Goal: Navigation & Orientation: Find specific page/section

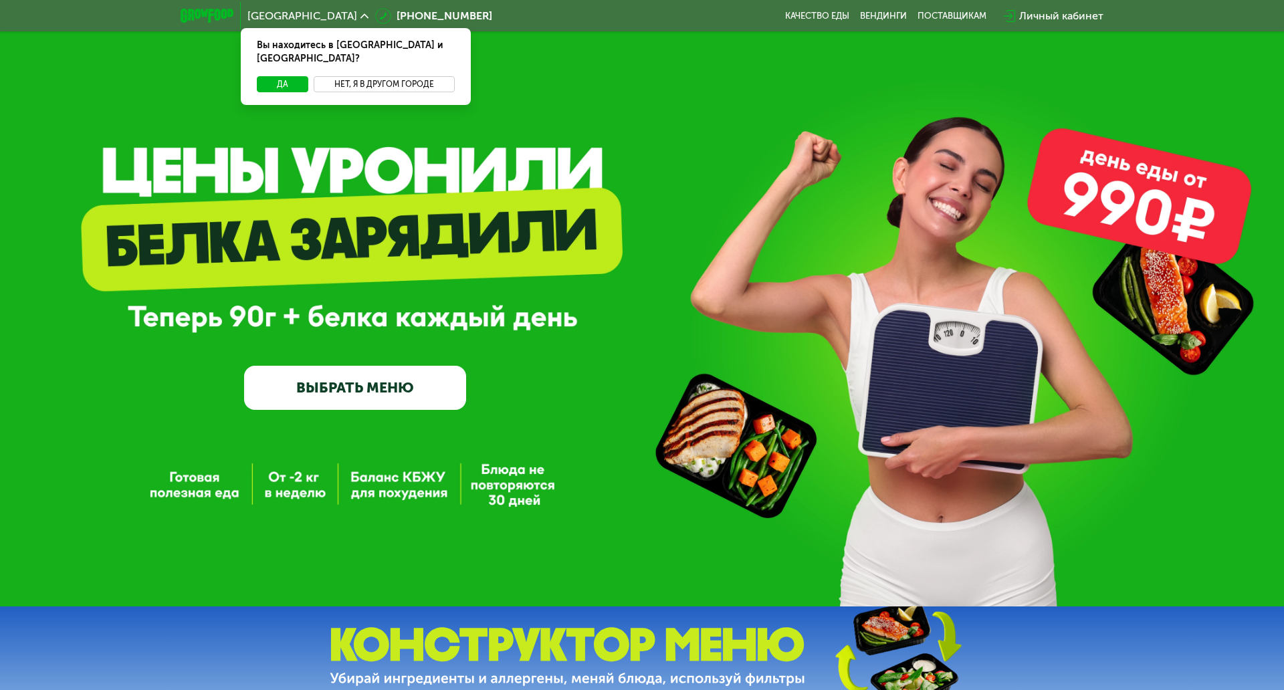
click at [356, 76] on button "Нет, я в другом городе" at bounding box center [384, 84] width 141 height 16
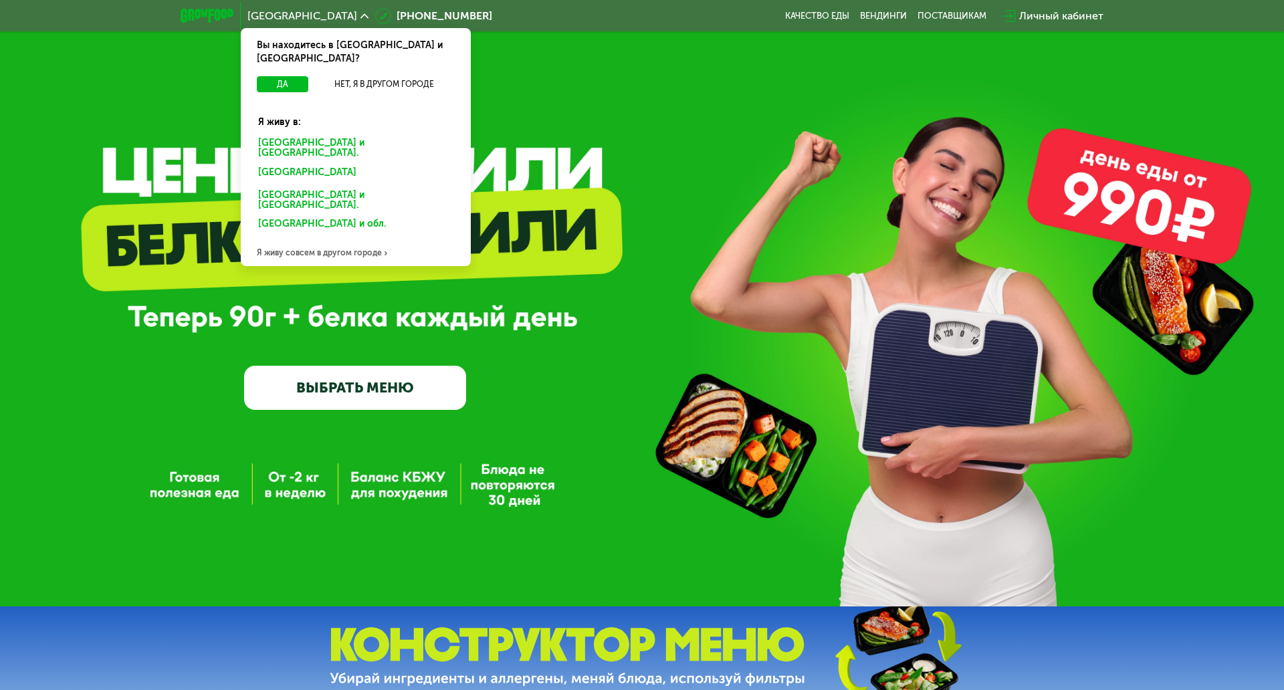
click at [309, 239] on div "Я живу совсем в другом городе" at bounding box center [356, 252] width 230 height 27
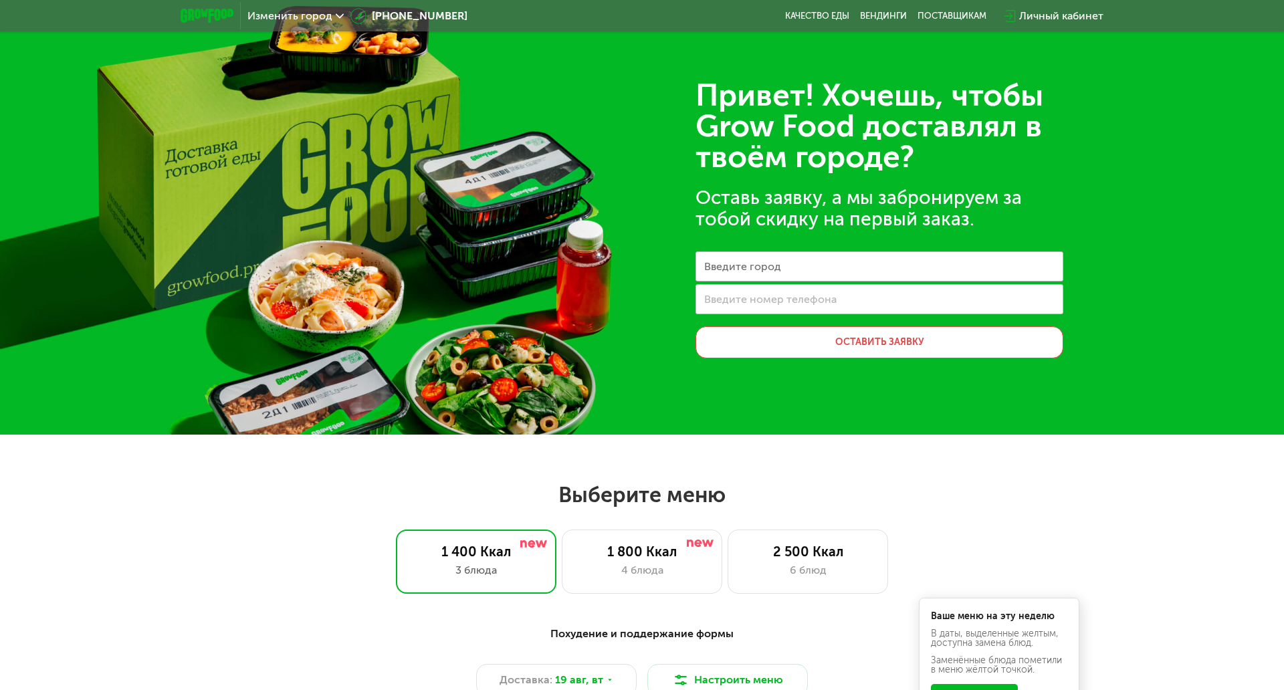
click at [289, 17] on span "Изменить город" at bounding box center [289, 16] width 85 height 11
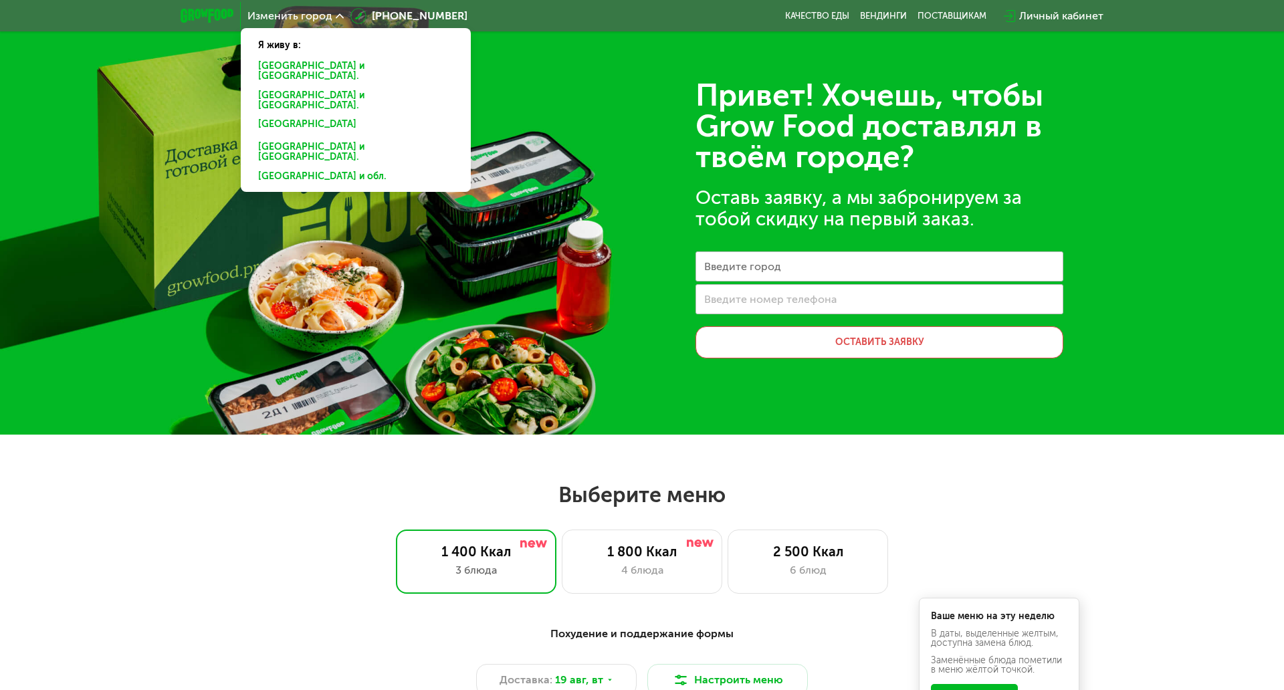
click at [797, 205] on div "Оставь заявку, а мы забронируем за тобой скидку на первый заказ." at bounding box center [879, 208] width 368 height 43
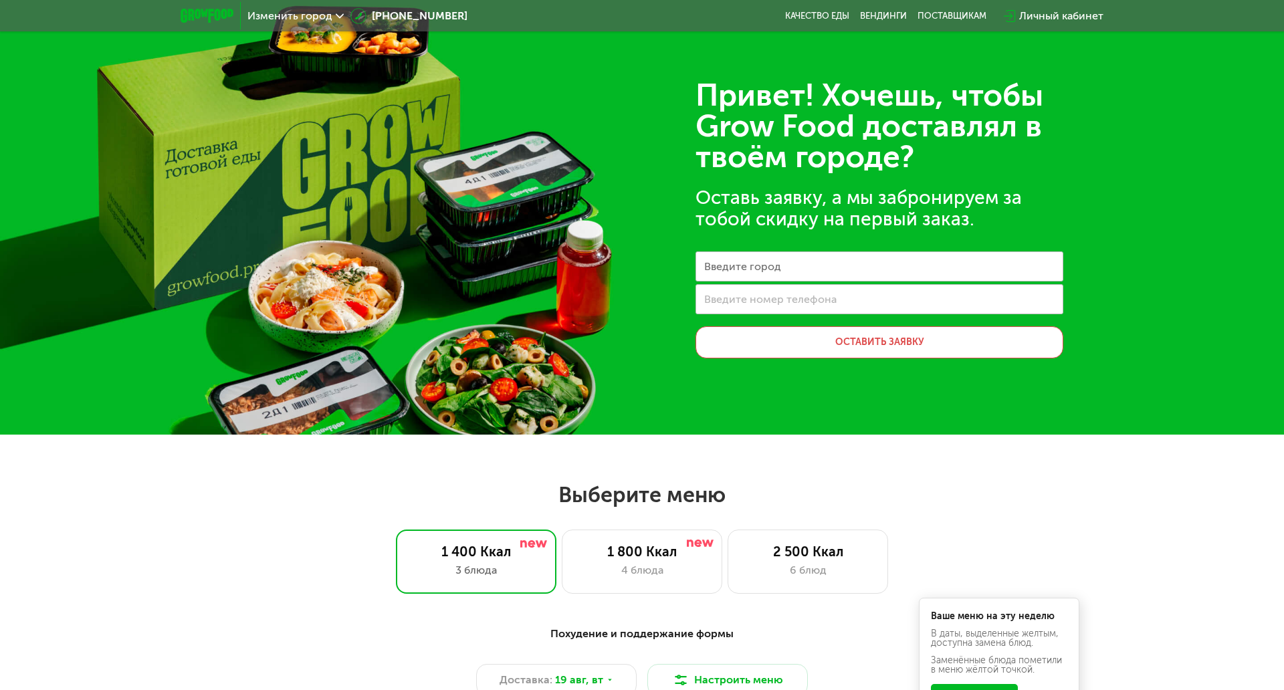
click at [193, 22] on img at bounding box center [207, 16] width 53 height 14
click at [352, 129] on div "Привет! Хочешь, чтобы Grow Food доставлял в твоём городе? Оставь заявку, а мы з…" at bounding box center [642, 217] width 1284 height 435
click at [295, 23] on div "Изменить город" at bounding box center [296, 16] width 110 height 24
click at [297, 18] on span "Изменить город" at bounding box center [289, 16] width 85 height 11
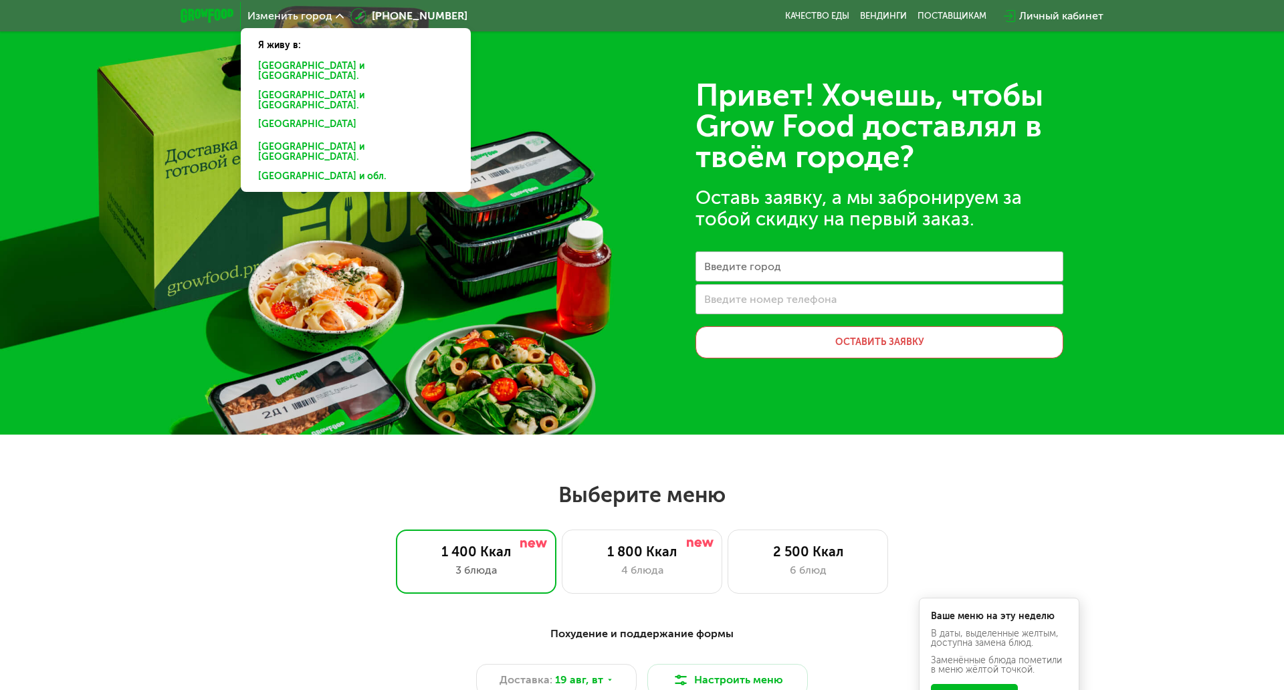
click at [290, 87] on div "[GEOGRAPHIC_DATA] и [GEOGRAPHIC_DATA]." at bounding box center [353, 101] width 209 height 28
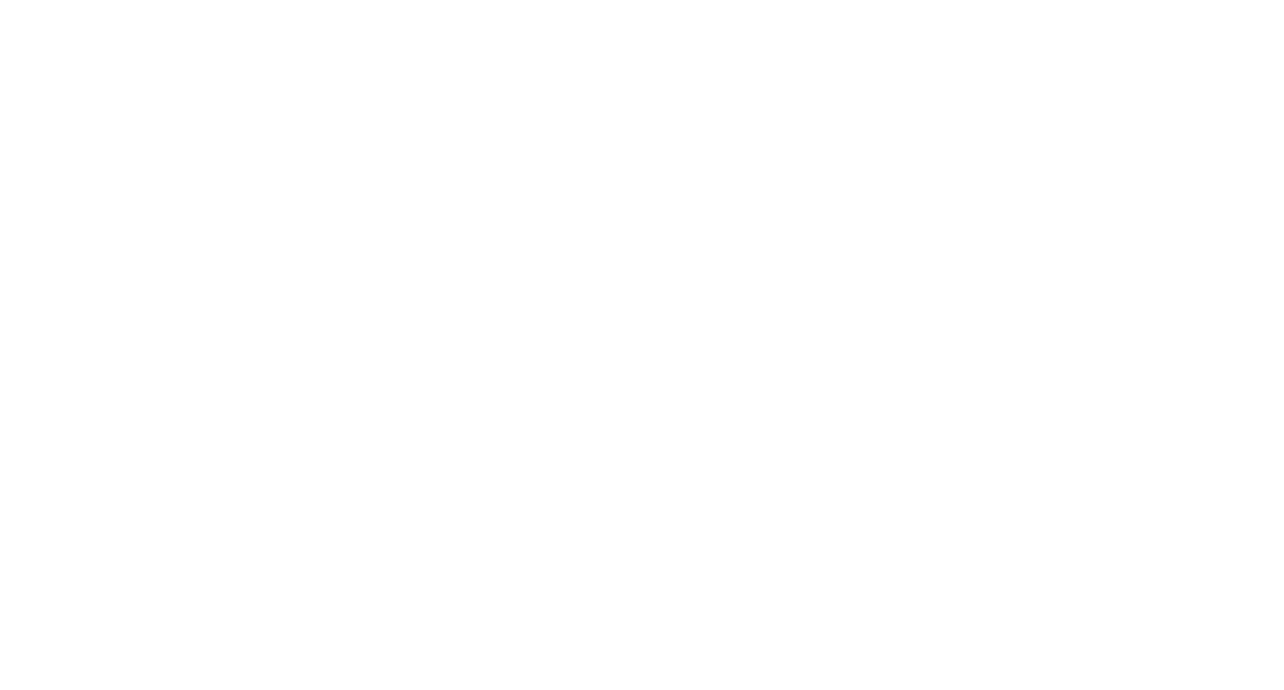
click at [586, 275] on div "Заказать" at bounding box center [642, 345] width 1284 height 690
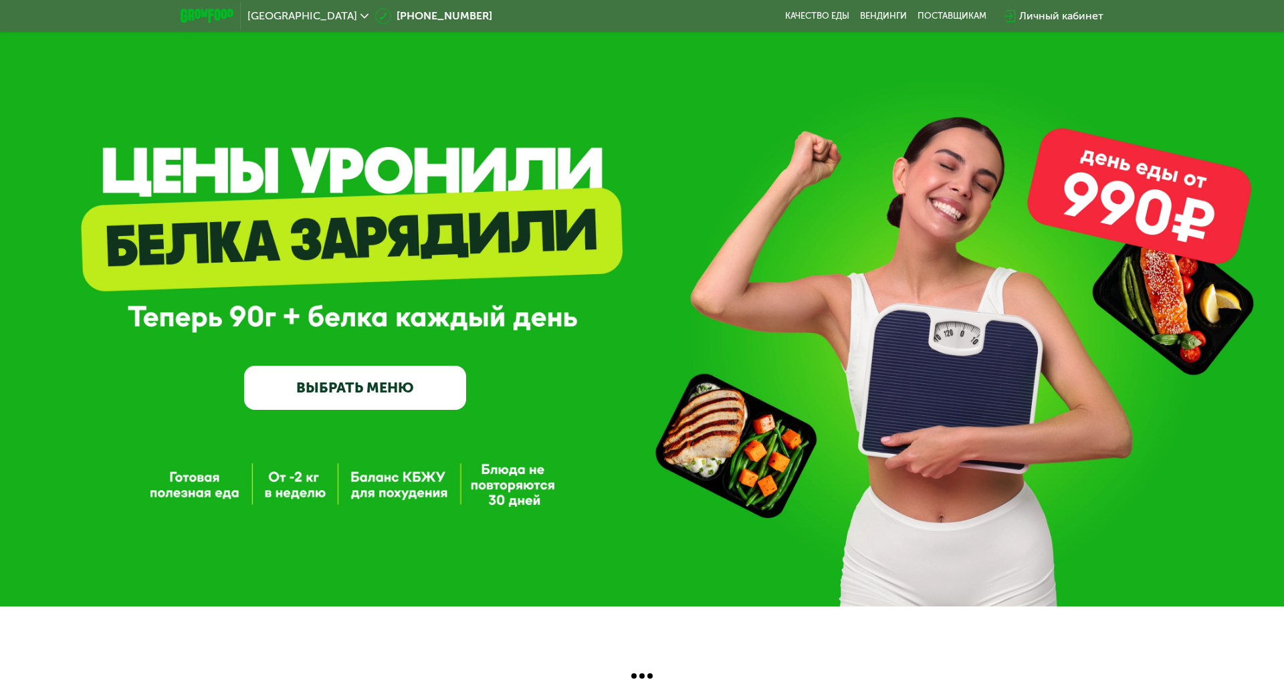
click at [400, 373] on link "ВЫБРАТЬ МЕНЮ" at bounding box center [355, 388] width 222 height 45
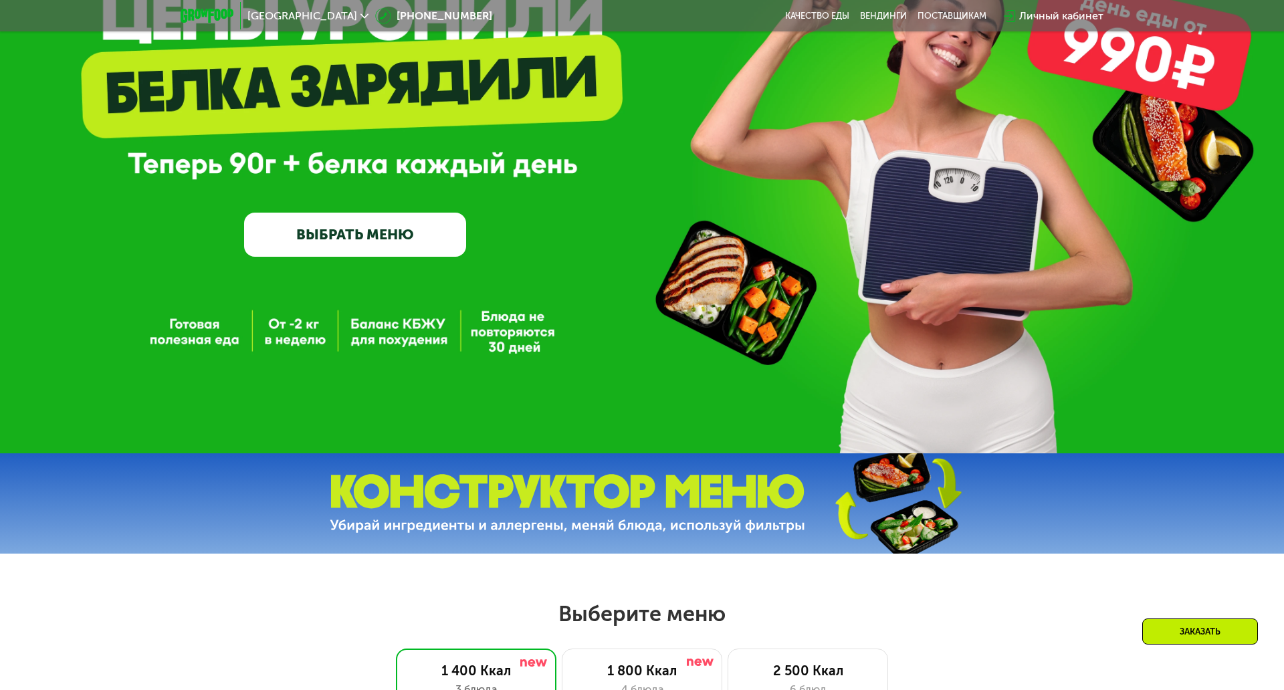
scroll to position [134, 0]
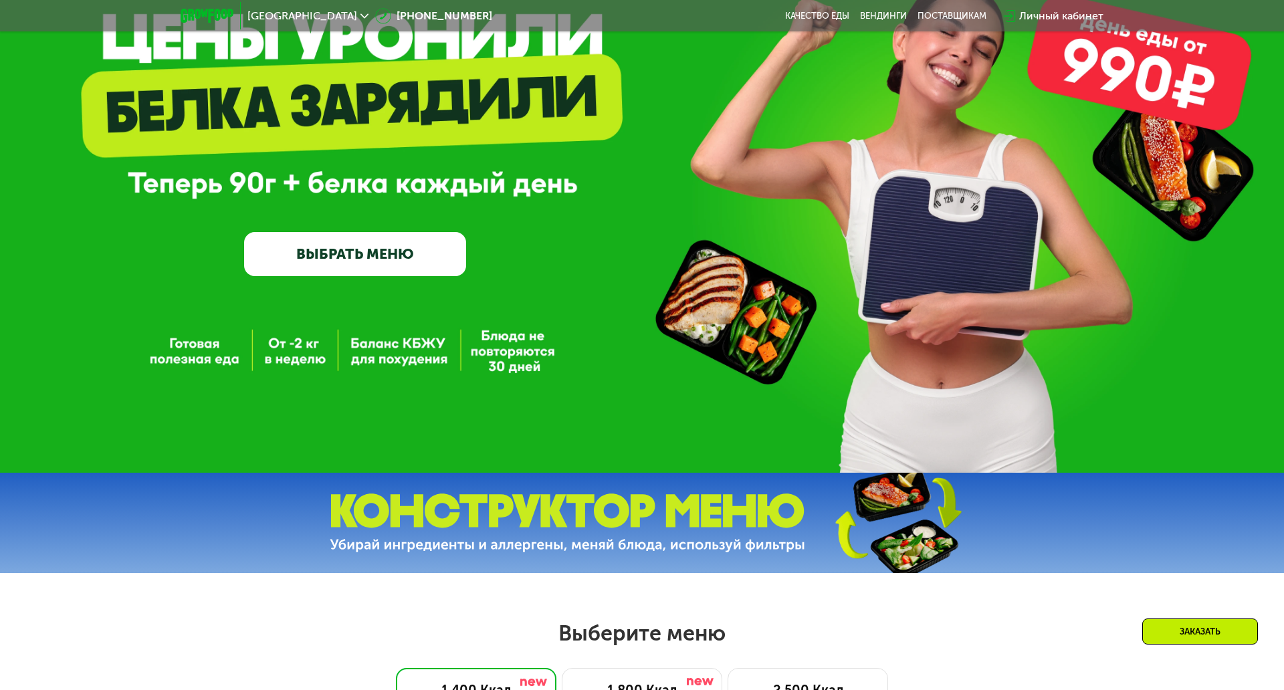
click at [291, 11] on span "[GEOGRAPHIC_DATA]" at bounding box center [302, 16] width 110 height 11
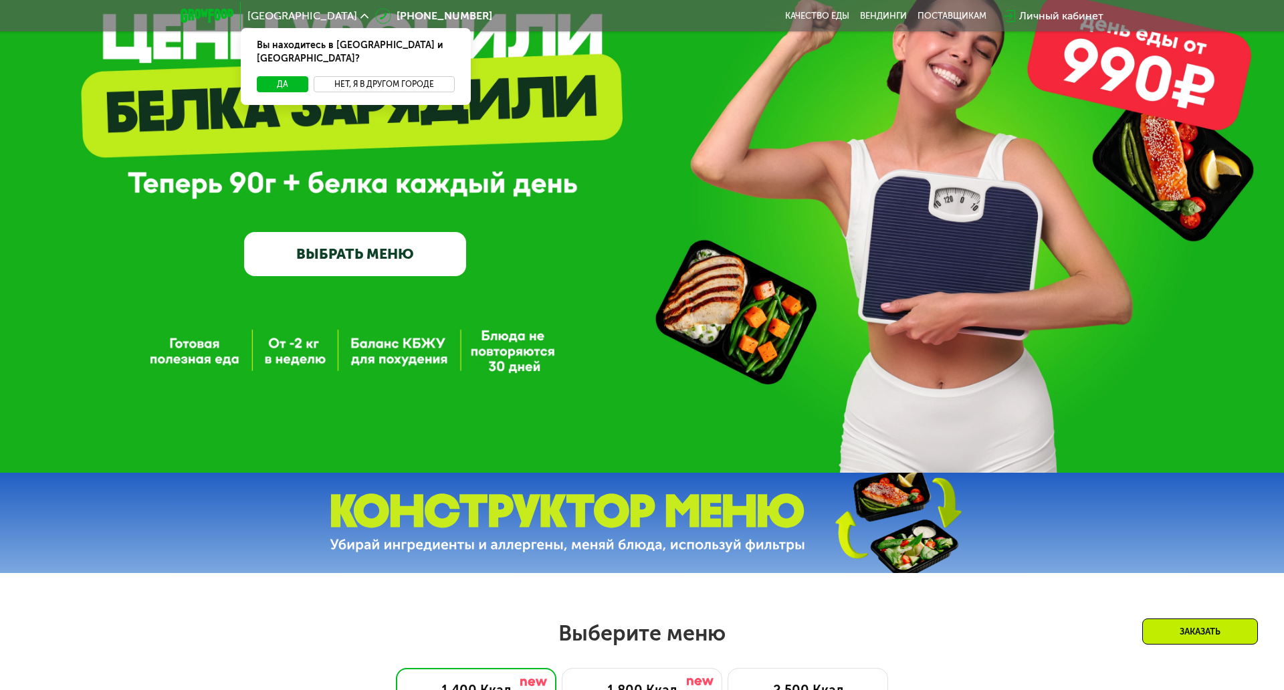
click at [360, 76] on button "Нет, я в другом городе" at bounding box center [384, 84] width 141 height 16
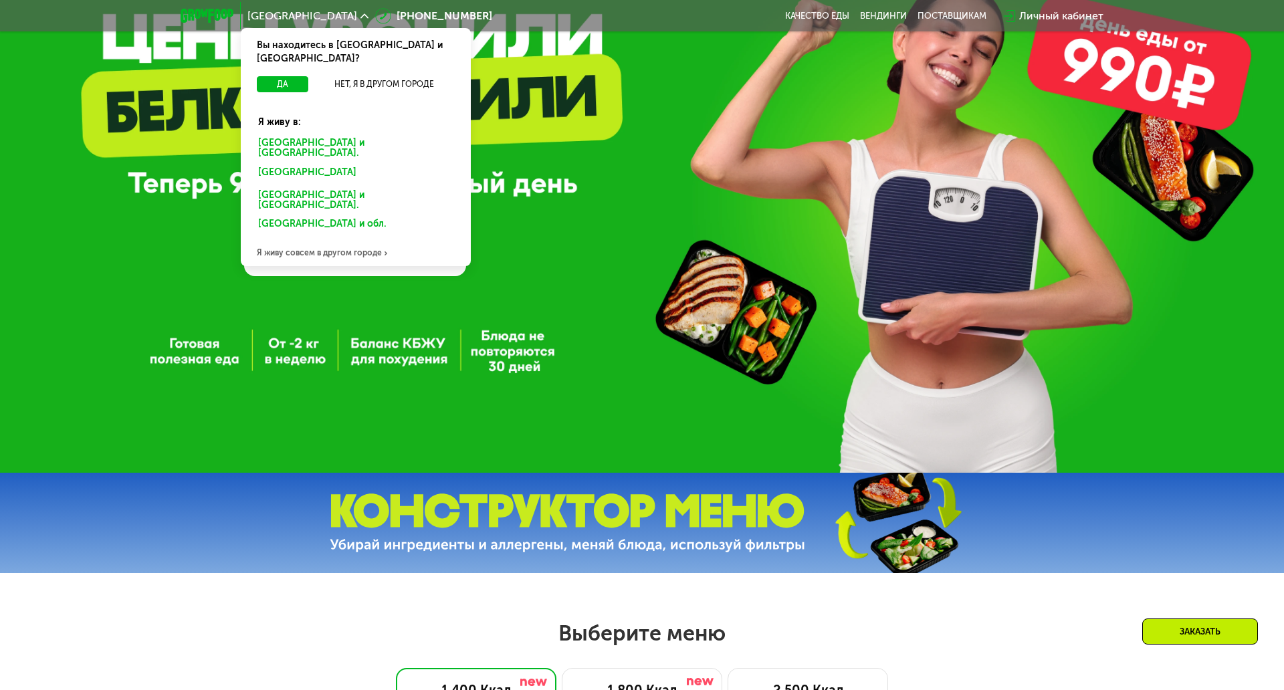
click at [316, 215] on div "[GEOGRAPHIC_DATA] и [GEOGRAPHIC_DATA]." at bounding box center [353, 225] width 209 height 21
